Goal: Task Accomplishment & Management: Manage account settings

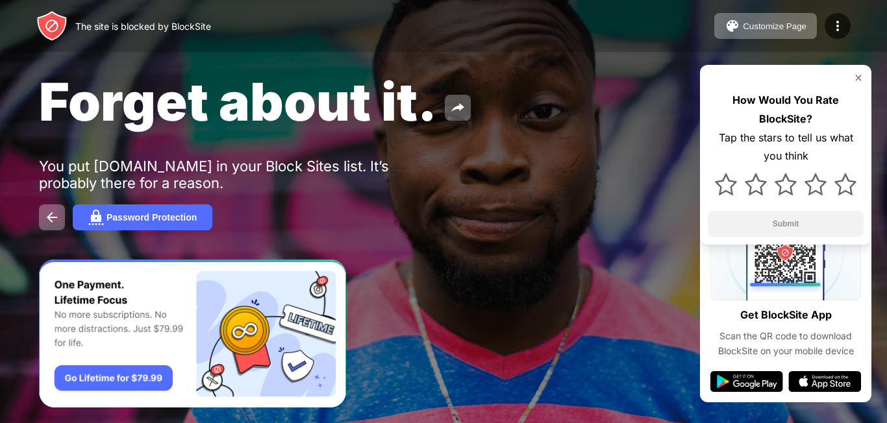
click at [855, 74] on img at bounding box center [858, 78] width 10 height 10
click at [840, 26] on img at bounding box center [838, 26] width 16 height 16
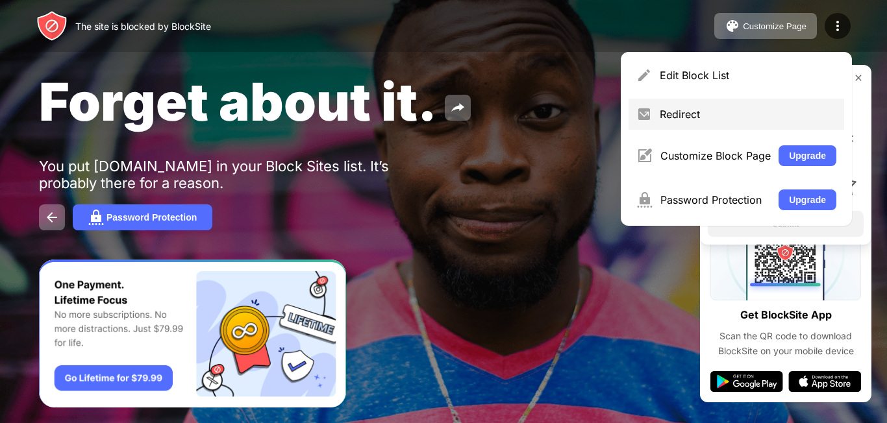
click at [682, 118] on div "Redirect" at bounding box center [748, 114] width 177 height 13
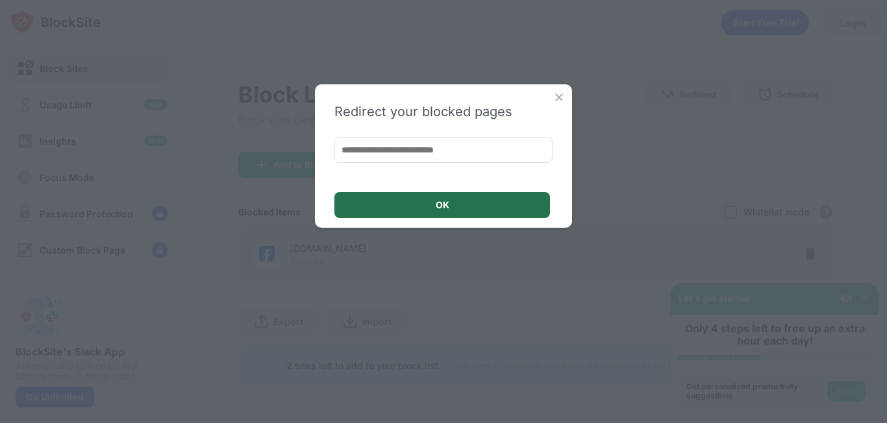
click at [440, 203] on div "OK" at bounding box center [443, 205] width 14 height 10
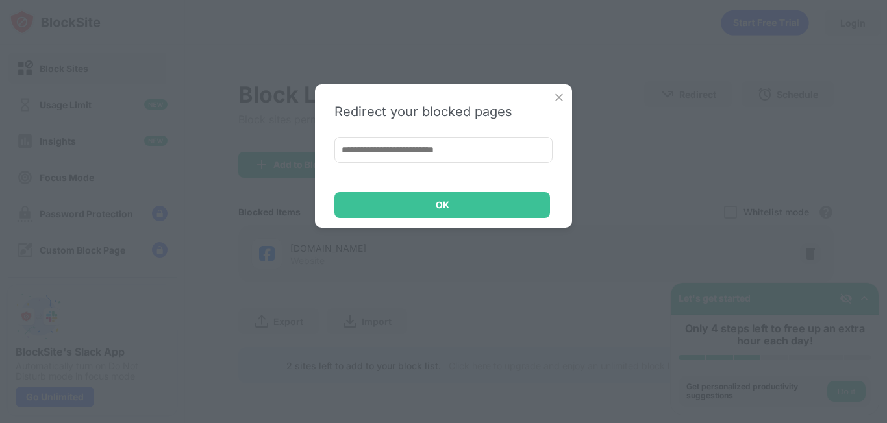
click at [563, 93] on img at bounding box center [559, 97] width 13 height 13
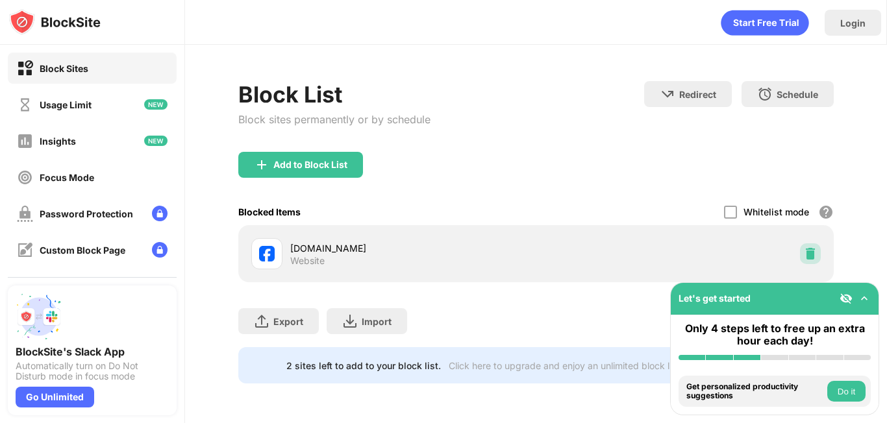
click at [810, 260] on img at bounding box center [810, 253] width 13 height 13
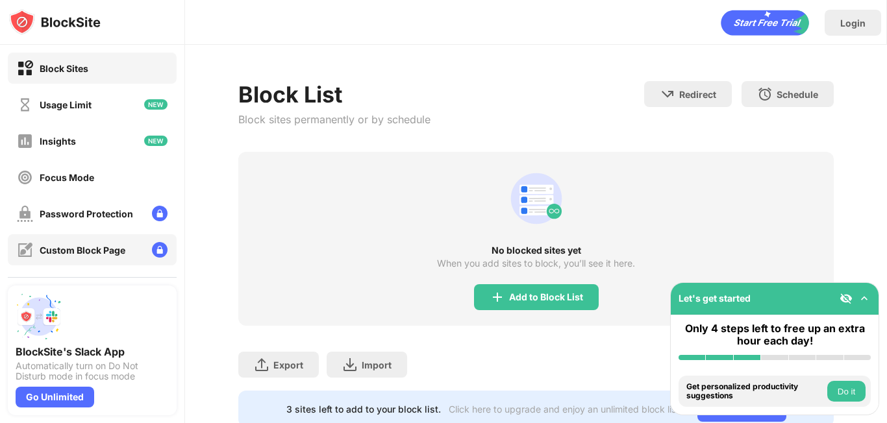
scroll to position [116, 0]
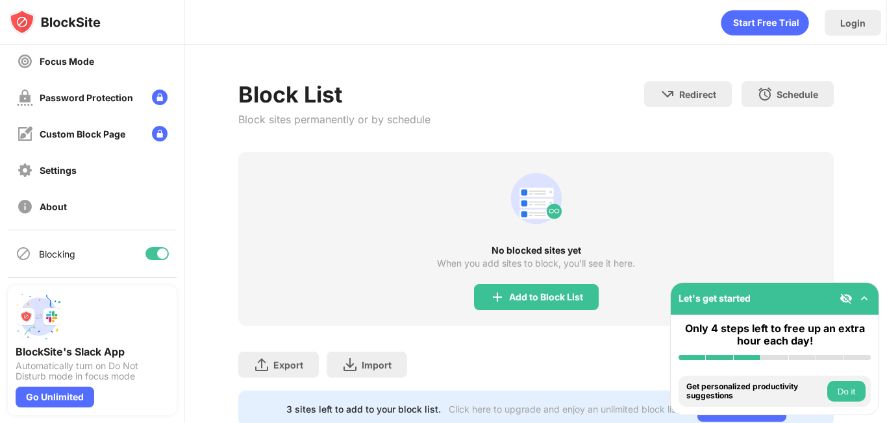
click at [157, 254] on div at bounding box center [162, 254] width 10 height 10
